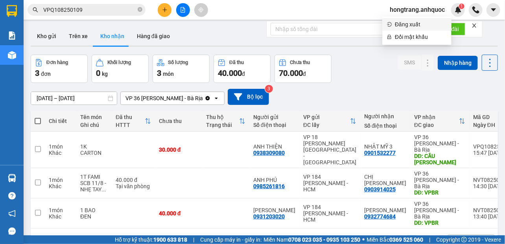
click at [407, 24] on span "Đăng xuất" at bounding box center [421, 24] width 52 height 9
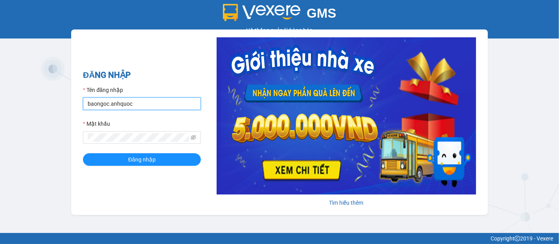
click at [135, 102] on input "baongoc.anhquoc" at bounding box center [142, 104] width 118 height 13
type input "minhhieu.anhquoc"
click at [136, 152] on form "Tên đăng nhập minhhieu.anhquoc Mật khẩu Đăng nhập" at bounding box center [142, 126] width 118 height 80
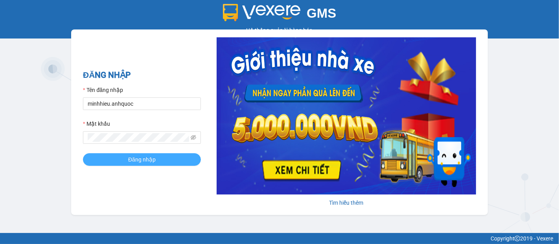
click at [140, 157] on span "Đăng nhập" at bounding box center [142, 159] width 28 height 9
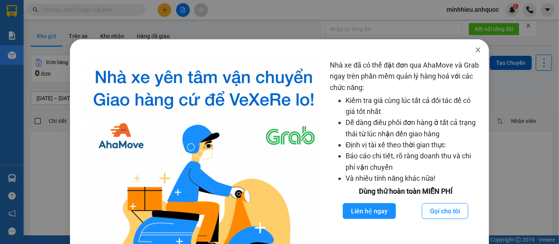
drag, startPoint x: 471, startPoint y: 50, endPoint x: 341, endPoint y: 45, distance: 129.9
click at [475, 50] on icon "close" at bounding box center [478, 50] width 6 height 6
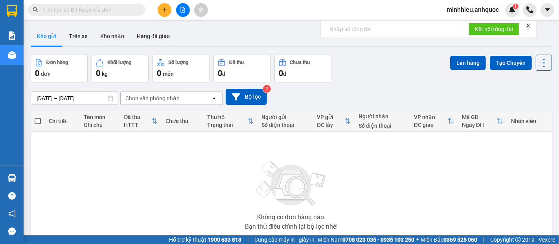
click at [88, 9] on input "text" at bounding box center [89, 10] width 93 height 9
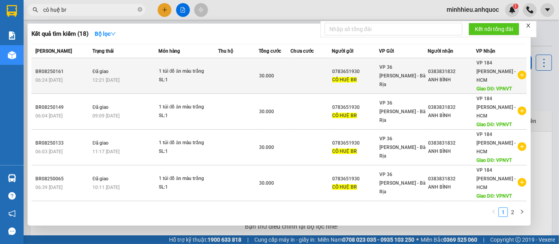
type input "cô huệ br"
click at [369, 76] on div "CÔ HUỆ BR" at bounding box center [355, 80] width 46 height 8
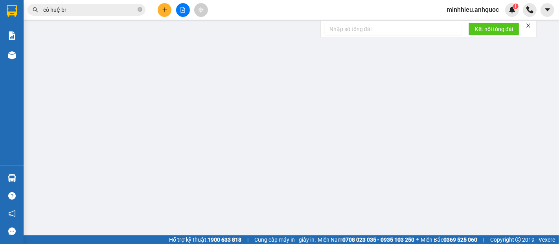
type input "0783651930"
type input "CÔ HUỆ BR"
type input "0383831832"
type input "ANH BÌNH"
type input "VPNVT"
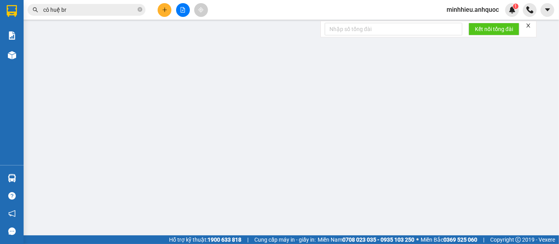
type input "30.000"
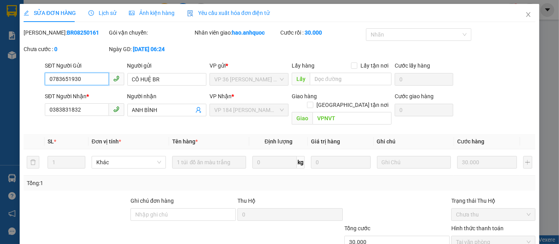
checkbox input "true"
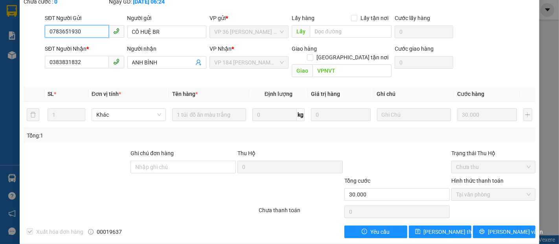
click at [88, 33] on input "0783651930" at bounding box center [77, 31] width 64 height 13
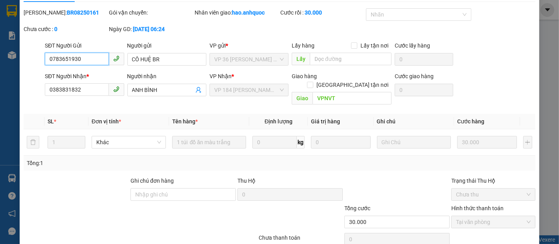
scroll to position [0, 0]
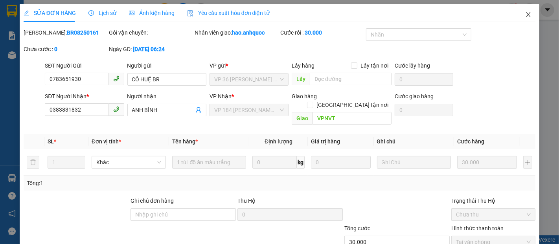
click at [525, 15] on icon "close" at bounding box center [528, 14] width 6 height 6
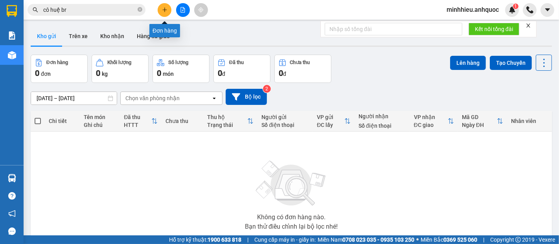
click at [161, 8] on button at bounding box center [165, 10] width 14 height 14
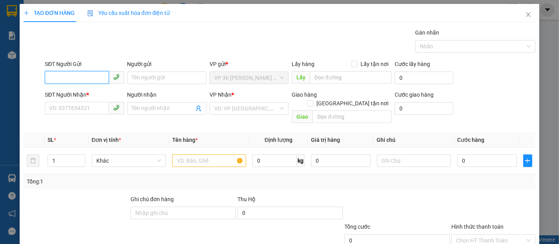
click at [55, 77] on input "SĐT Người Gửi" at bounding box center [77, 77] width 64 height 13
paste input "0783651930"
type input "0783651930"
click at [100, 94] on div "0783651930 - CÔ HUỆ BR" at bounding box center [83, 93] width 69 height 9
type input "CÔ HUỆ BR"
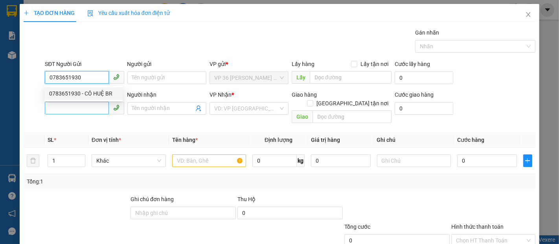
type input "0383831832"
type input "ANH BÌNH"
type input "VPNVT"
type input "30.000"
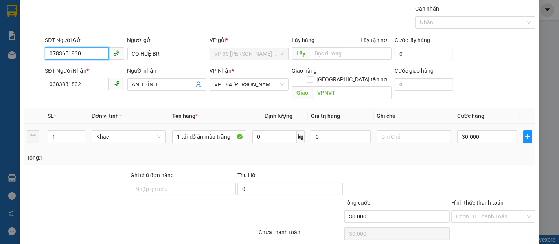
scroll to position [46, 0]
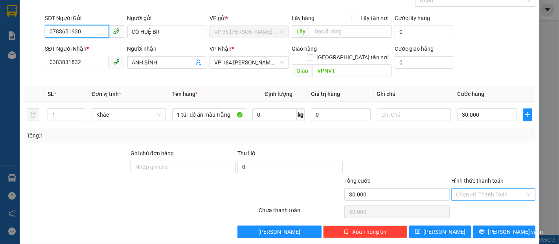
type input "0783651930"
click at [490, 189] on input "Hình thức thanh toán" at bounding box center [490, 195] width 69 height 12
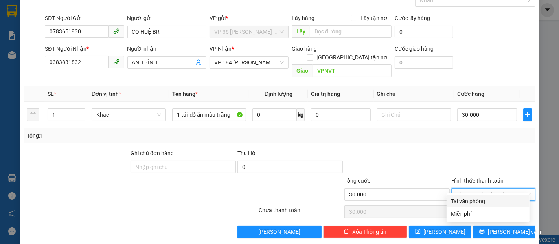
click at [488, 189] on input "Hình thức thanh toán" at bounding box center [490, 195] width 69 height 12
click at [474, 203] on div "Tại văn phòng" at bounding box center [488, 201] width 74 height 9
type input "0"
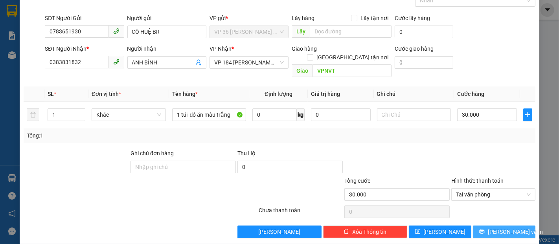
click at [479, 226] on button "Lưu và In" at bounding box center [504, 232] width 63 height 13
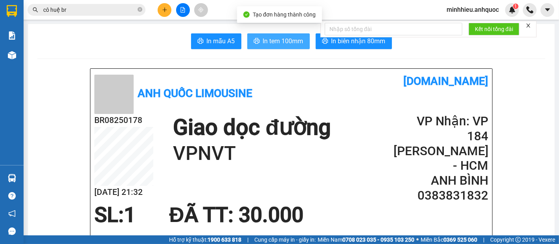
click at [289, 45] on span "In tem 100mm" at bounding box center [283, 41] width 41 height 10
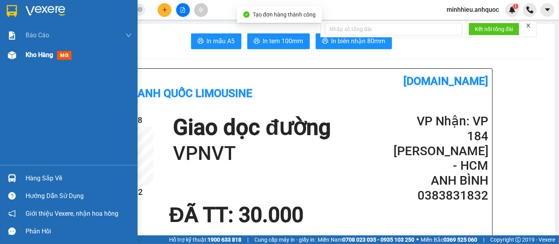
click at [37, 56] on span "Kho hàng" at bounding box center [40, 54] width 28 height 7
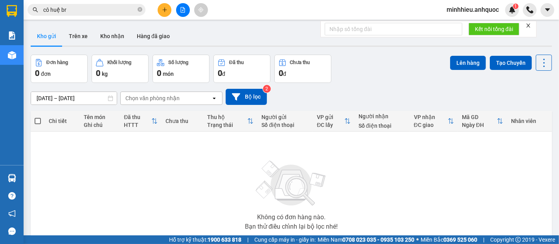
drag, startPoint x: 78, startPoint y: 39, endPoint x: 71, endPoint y: 67, distance: 28.8
click at [79, 42] on button "Trên xe" at bounding box center [78, 36] width 31 height 19
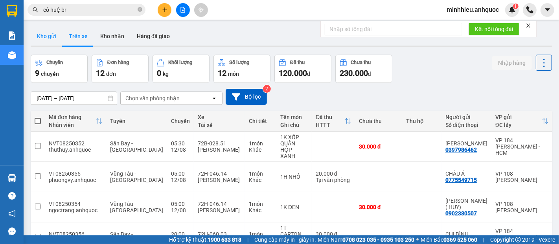
click at [47, 42] on button "Kho gửi" at bounding box center [47, 36] width 32 height 19
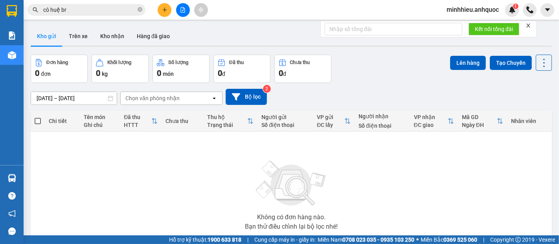
click at [109, 98] on icon at bounding box center [111, 99] width 6 height 6
click at [98, 97] on div "ver 1.8.137 Kho gửi Trên xe Kho nhận Hàng đã giao Đơn hàng 0 đơn Khối lượng 0 k…" at bounding box center [292, 154] width 528 height 260
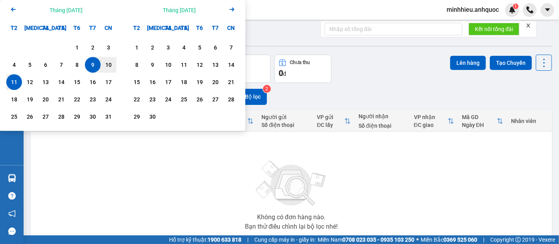
click at [90, 68] on div "9" at bounding box center [92, 64] width 11 height 9
click at [31, 81] on div "12" at bounding box center [29, 81] width 11 height 9
type input "09/08/2025 – 12/08/2025"
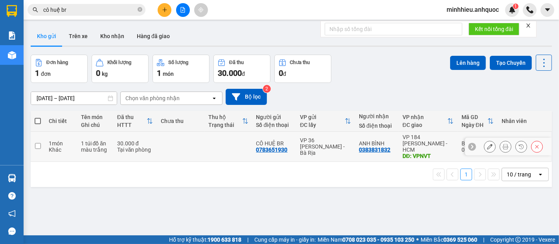
click at [179, 135] on td at bounding box center [181, 147] width 48 height 30
checkbox input "true"
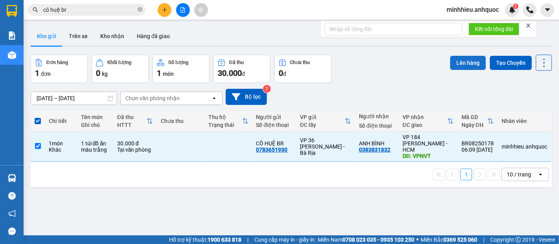
click at [456, 58] on button "Lên hàng" at bounding box center [468, 63] width 36 height 14
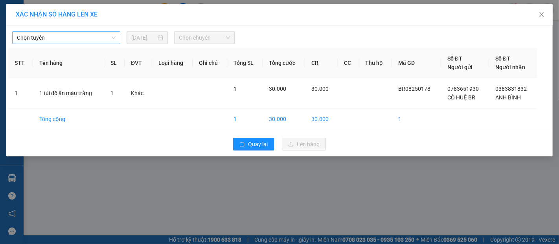
click at [42, 34] on span "Chọn tuyến" at bounding box center [66, 38] width 99 height 12
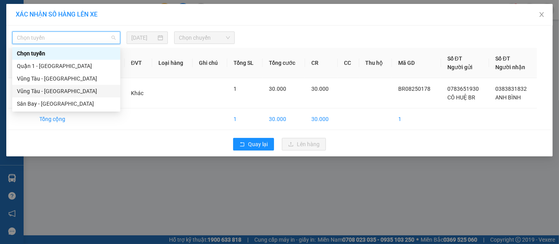
click at [38, 94] on div "Vũng Tàu - Sân Bay" at bounding box center [66, 91] width 99 height 9
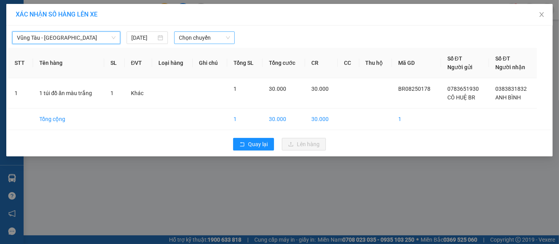
click at [189, 37] on span "Chọn chuyến" at bounding box center [204, 38] width 51 height 12
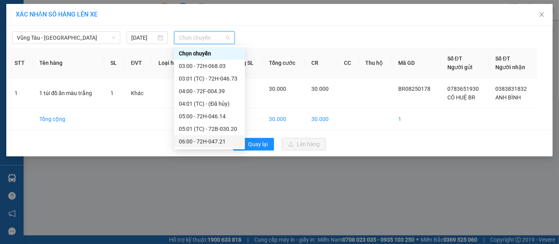
click at [194, 141] on div "06:00 - 72H-047.21" at bounding box center [209, 141] width 61 height 9
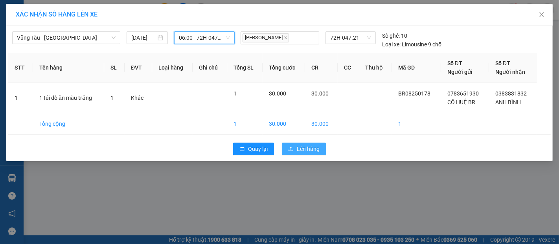
click at [296, 149] on button "Lên hàng" at bounding box center [304, 149] width 44 height 13
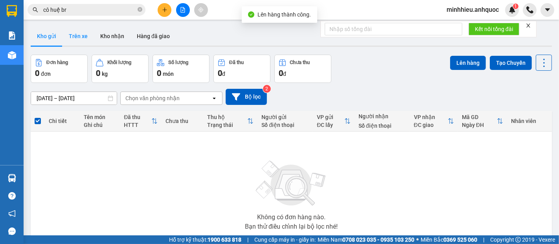
click at [79, 37] on button "Trên xe" at bounding box center [78, 36] width 31 height 19
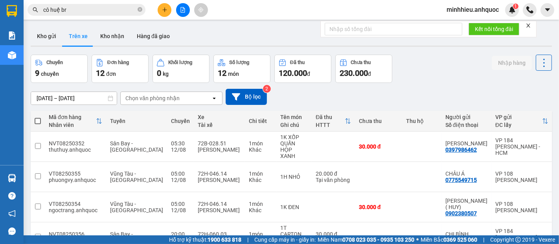
click at [111, 96] on icon at bounding box center [111, 99] width 6 height 6
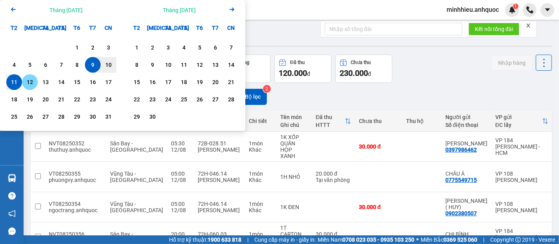
drag, startPoint x: 28, startPoint y: 81, endPoint x: 73, endPoint y: 81, distance: 45.2
click at [29, 81] on div "12" at bounding box center [29, 81] width 11 height 9
click at [94, 62] on div "9" at bounding box center [92, 64] width 11 height 9
type input "09/08/2025 – 12/08/2025"
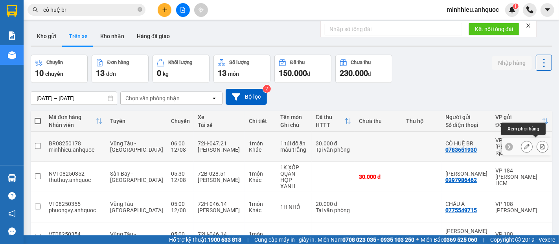
click at [540, 144] on icon at bounding box center [543, 147] width 6 height 6
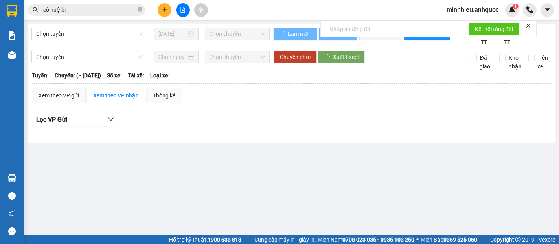
type input "12/08/2025"
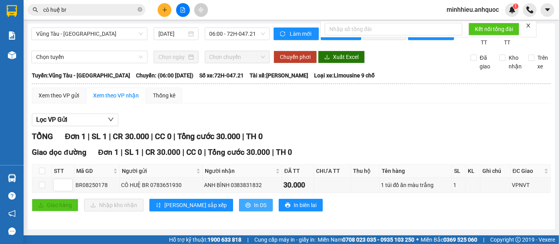
click at [239, 212] on button "In DS" at bounding box center [256, 205] width 34 height 13
